Goal: Information Seeking & Learning: Learn about a topic

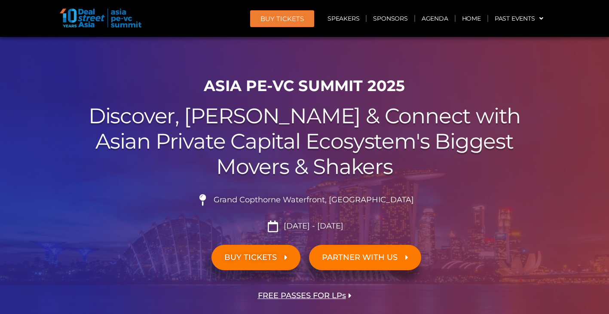
scroll to position [159, 0]
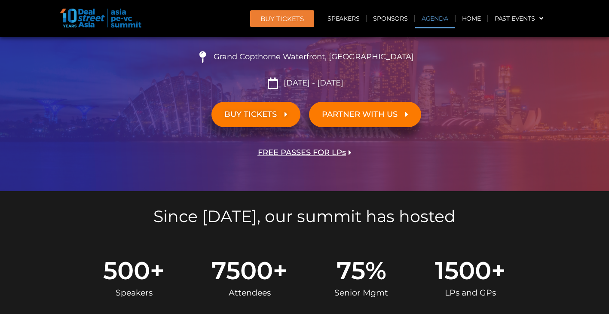
click at [428, 16] on link "Agenda" at bounding box center [435, 19] width 40 height 20
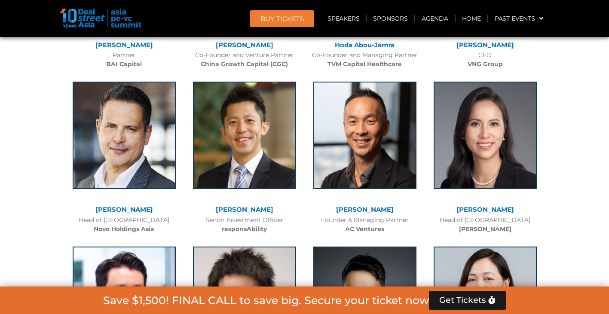
scroll to position [3514, 0]
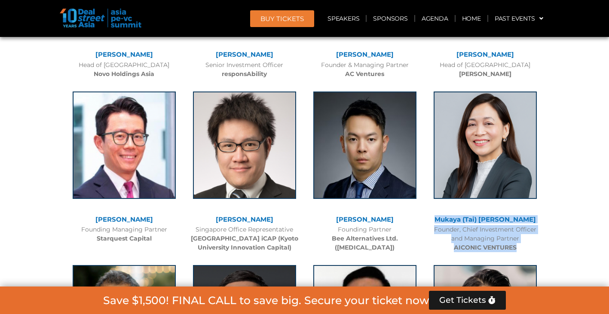
drag, startPoint x: 456, startPoint y: 202, endPoint x: 526, endPoint y: 236, distance: 77.8
click at [526, 236] on div "Mukaya (Tai) Panich Founder, Chief Investment Officer and Managing Partner AICO…" at bounding box center [485, 170] width 120 height 174
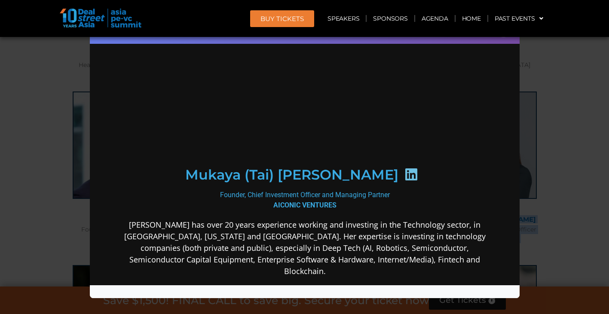
scroll to position [0, 0]
click at [569, 79] on div "Speaker Profile ×" at bounding box center [304, 157] width 609 height 314
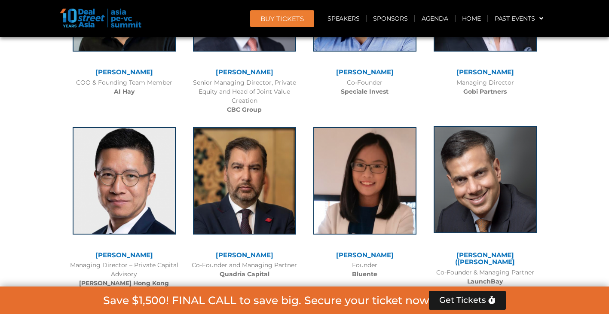
scroll to position [5592, 0]
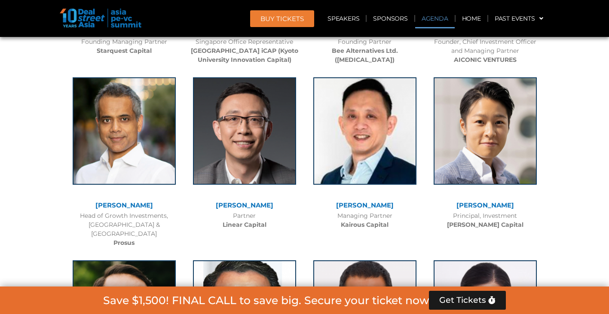
click at [419, 17] on link "Agenda" at bounding box center [435, 19] width 40 height 20
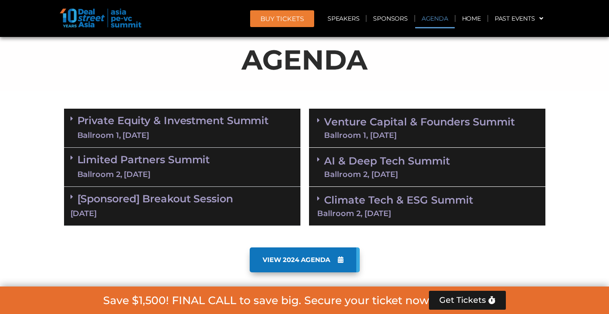
scroll to position [467, 0]
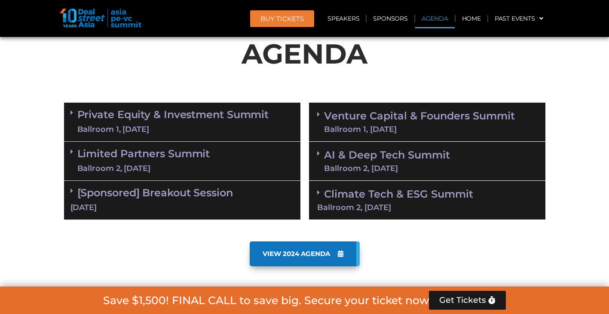
click at [364, 247] on div "VIEW 2024 AGENDA" at bounding box center [304, 253] width 481 height 25
click at [348, 252] on link "VIEW 2024 AGENDA" at bounding box center [305, 253] width 110 height 25
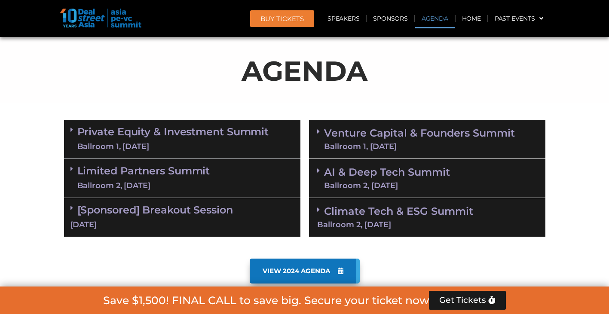
click at [72, 128] on icon at bounding box center [71, 129] width 3 height 7
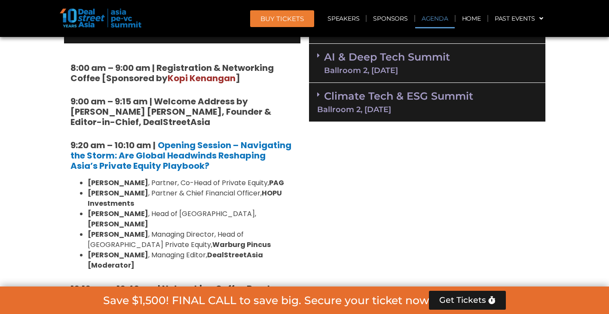
scroll to position [412, 0]
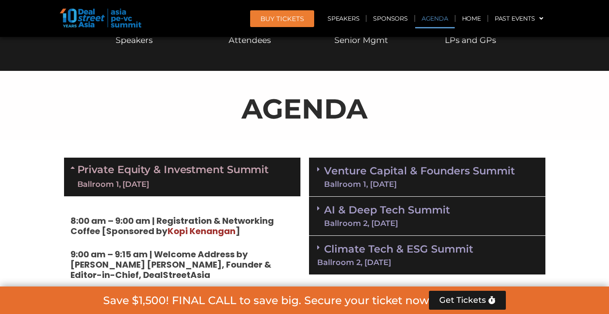
click at [73, 165] on icon at bounding box center [73, 167] width 7 height 7
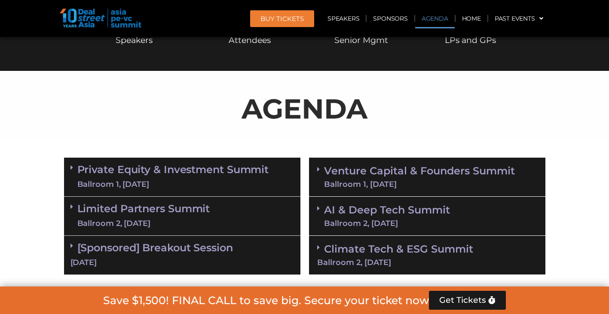
click at [73, 165] on span at bounding box center [73, 167] width 7 height 7
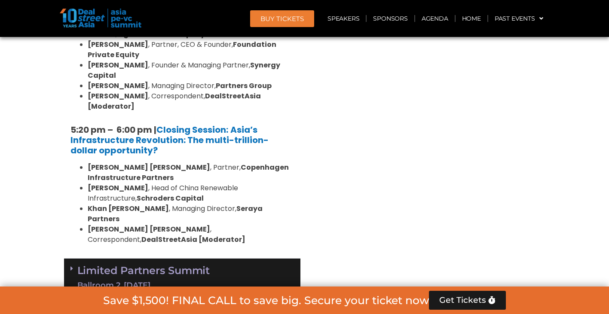
scroll to position [1657, 0]
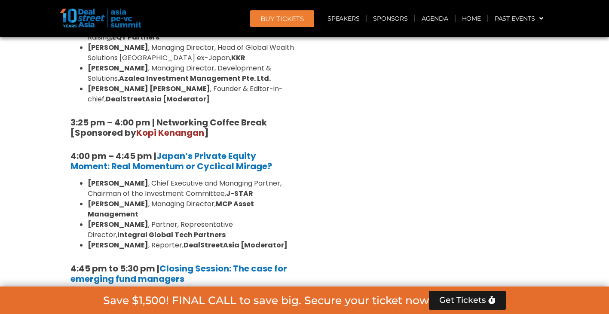
scroll to position [2579, 0]
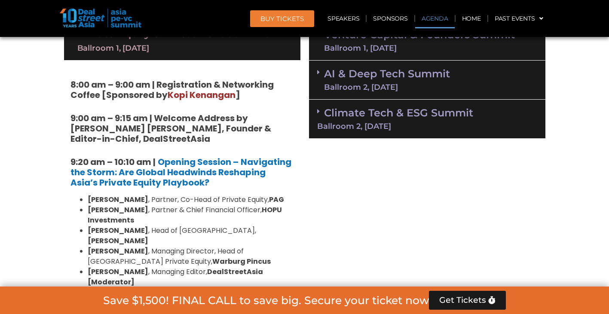
scroll to position [507, 0]
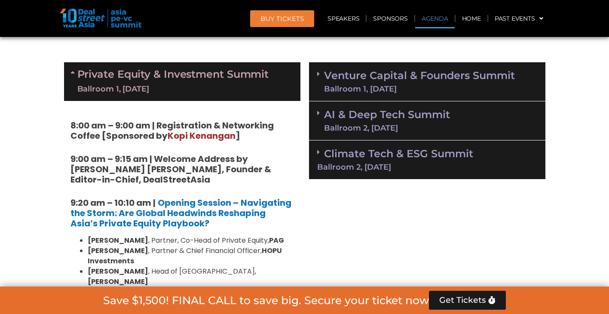
click at [317, 67] on div "Venture Capital & Founders​ Summit Ballroom 1, 11 Sept" at bounding box center [427, 81] width 236 height 39
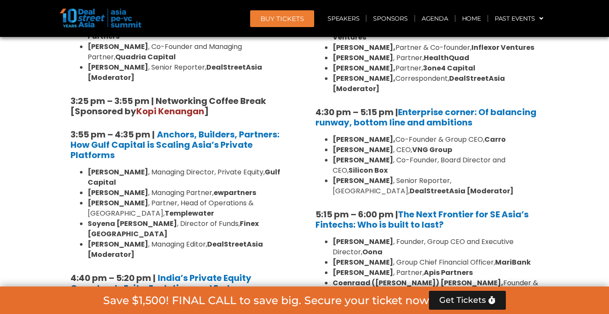
scroll to position [1568, 0]
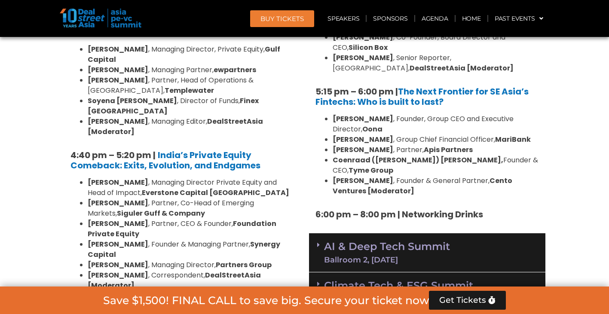
click at [317, 241] on icon at bounding box center [318, 244] width 3 height 7
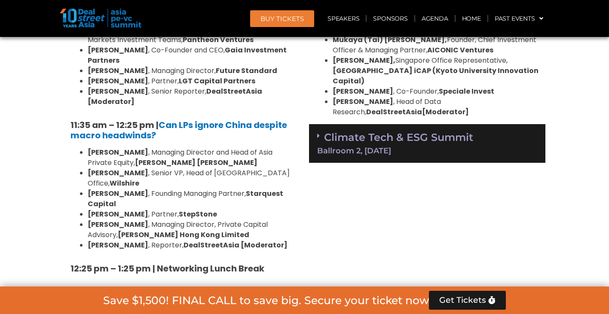
scroll to position [2103, 0]
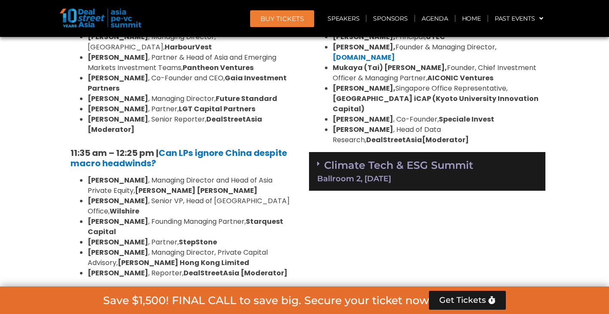
click at [318, 160] on icon at bounding box center [318, 163] width 3 height 7
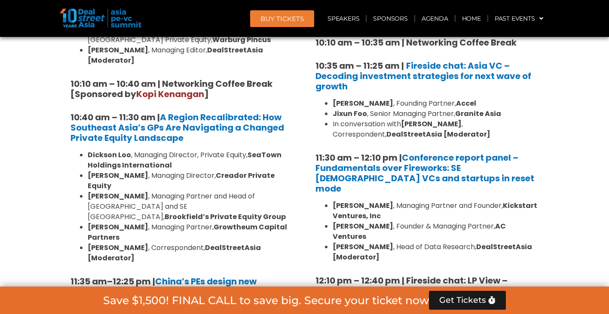
scroll to position [769, 0]
